Goal: Transaction & Acquisition: Purchase product/service

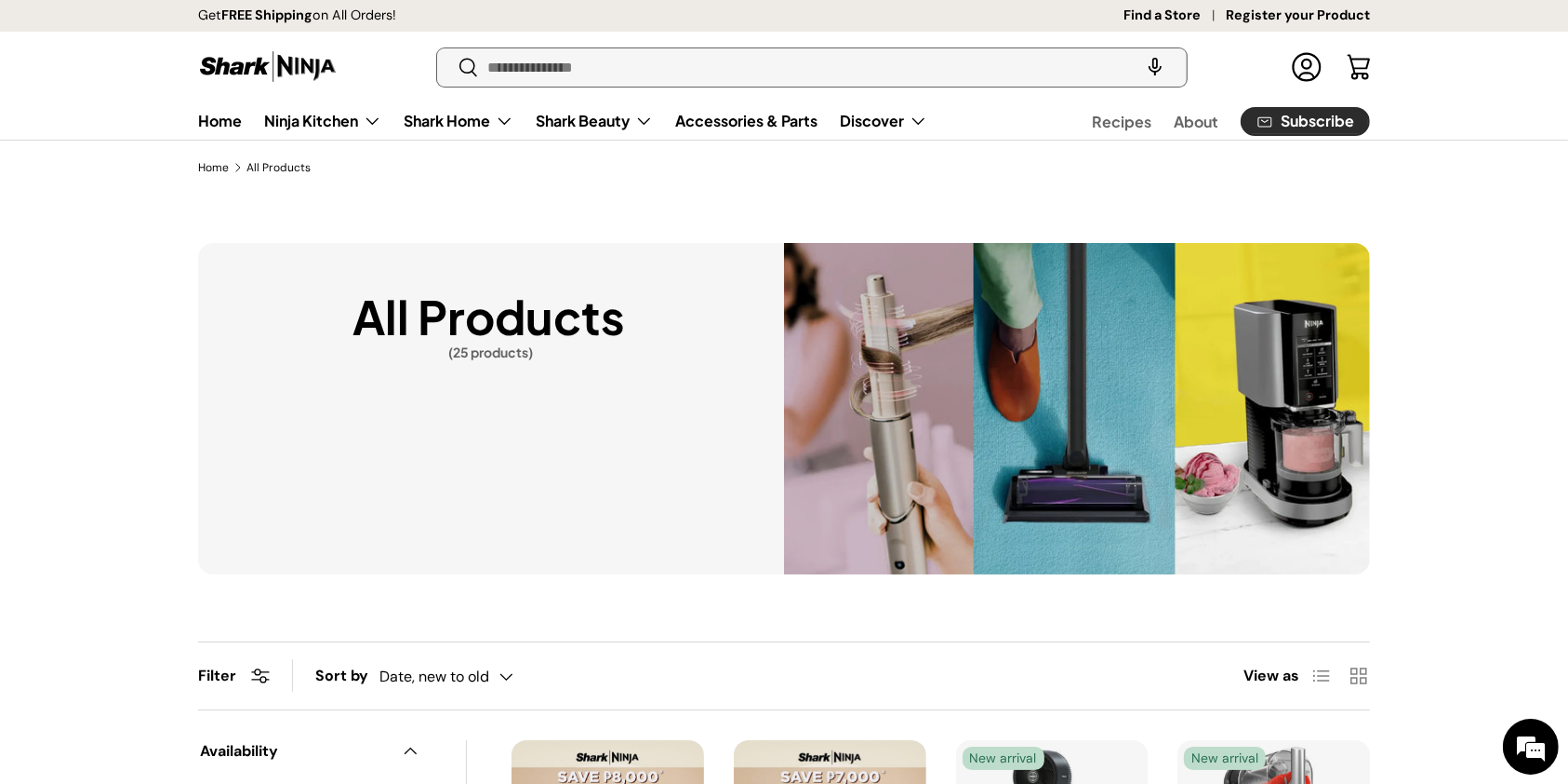
click at [740, 62] on input "Search" at bounding box center [811, 67] width 750 height 38
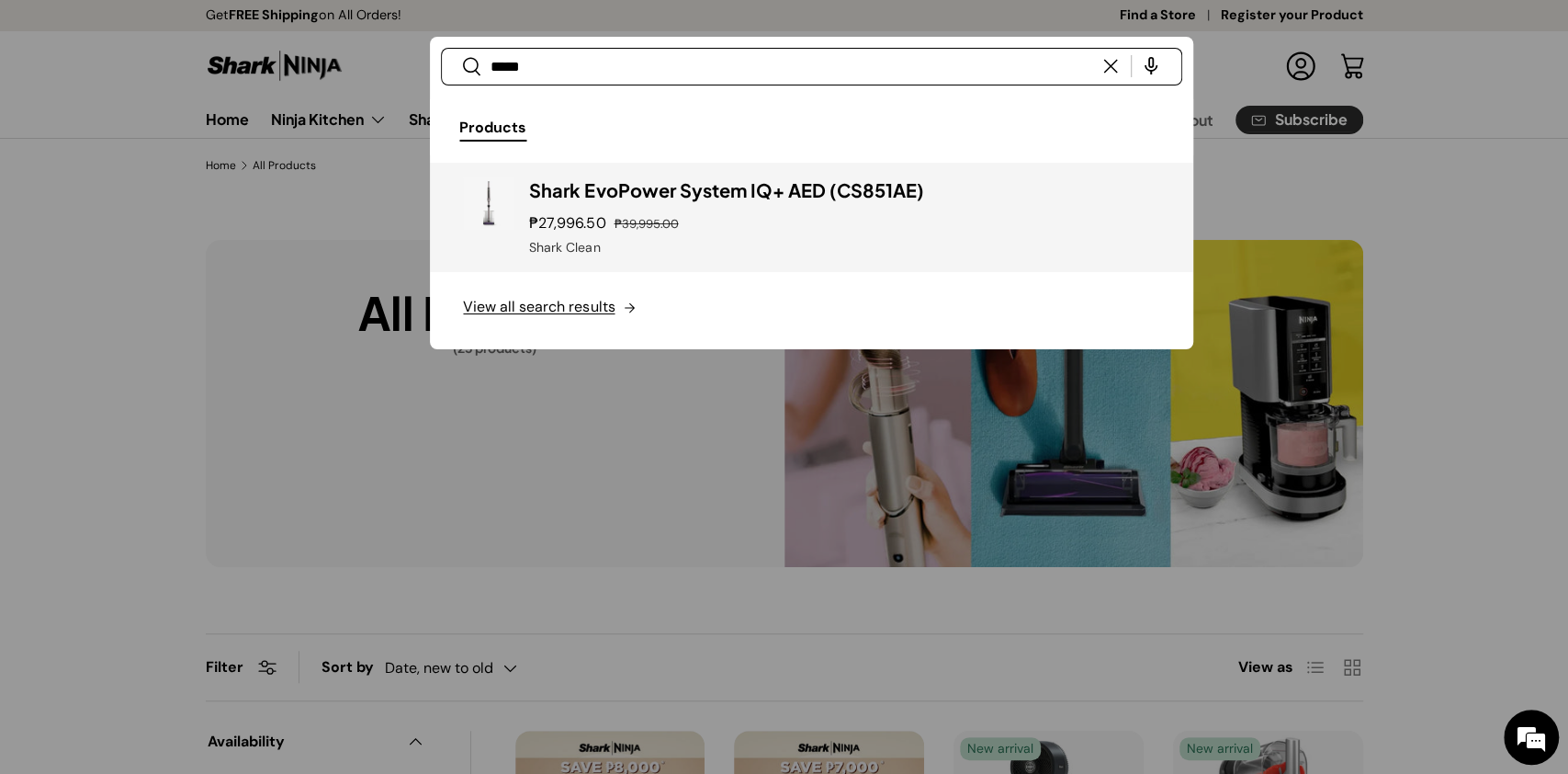
type input "*****"
click at [683, 215] on div "₱27,996.50 ₱39,995.00" at bounding box center [844, 223] width 630 height 22
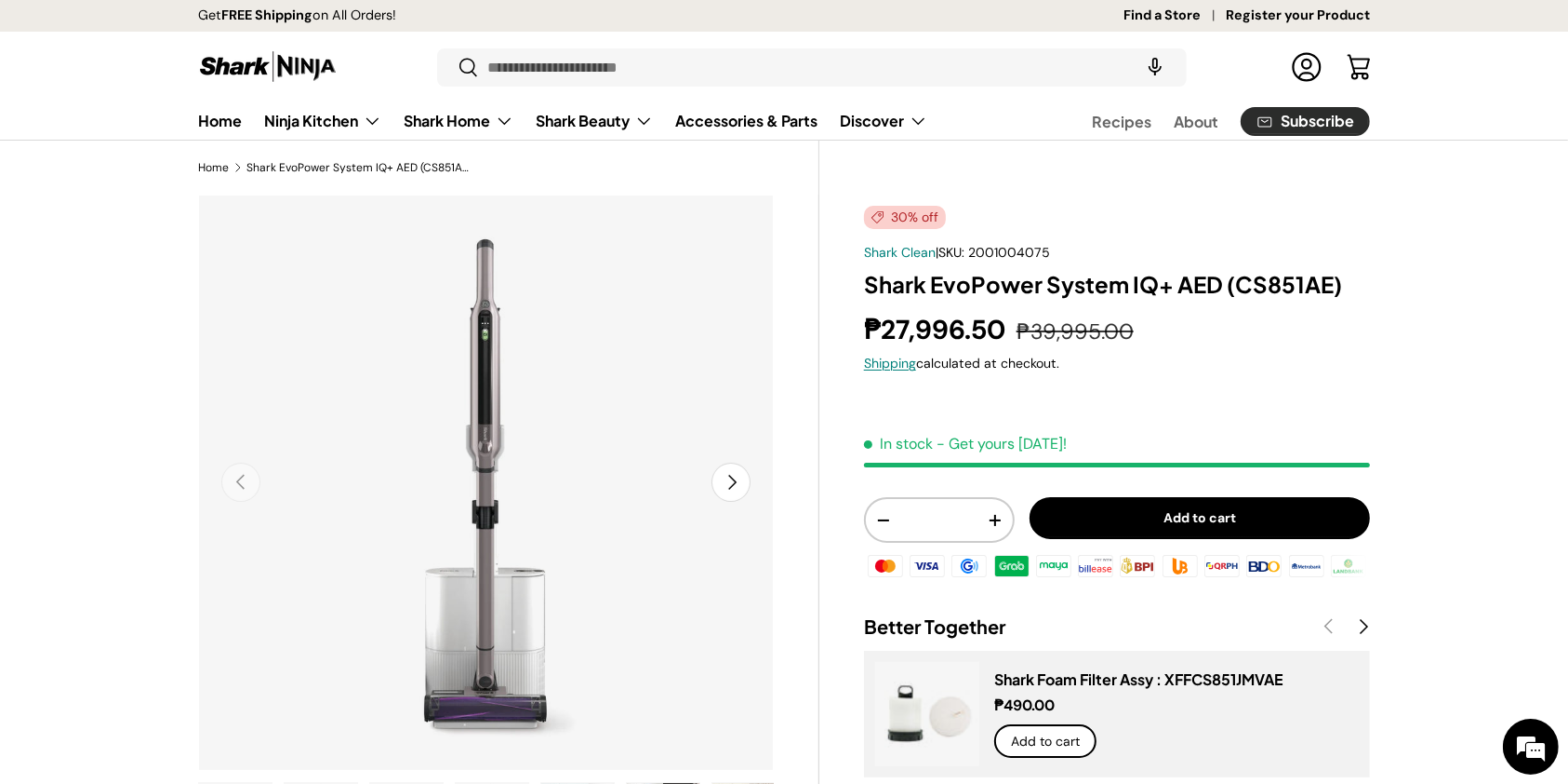
click at [1034, 253] on span "2001004075" at bounding box center [1009, 252] width 82 height 17
copy span "2001004075"
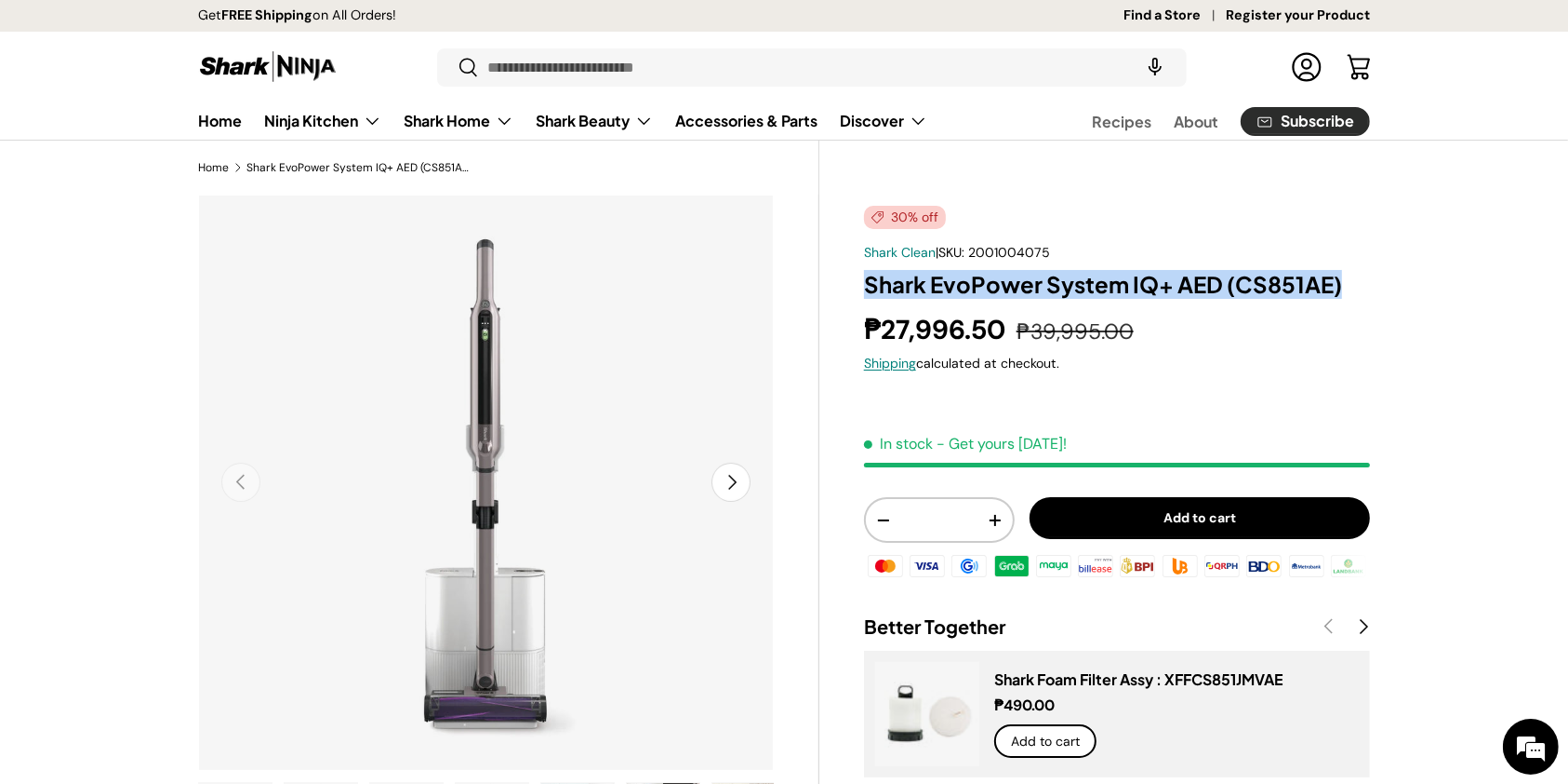
drag, startPoint x: 1369, startPoint y: 277, endPoint x: 848, endPoint y: 296, distance: 521.3
click at [848, 296] on div "30% off Shark Clean | SKU: 2001004075 Shark EvoPower System IQ+ AED (CS851AE) ₱…" at bounding box center [1095, 794] width 551 height 1198
copy h1 "Shark EvoPower System IQ+ AED (CS851AE)"
